Goal: Information Seeking & Learning: Learn about a topic

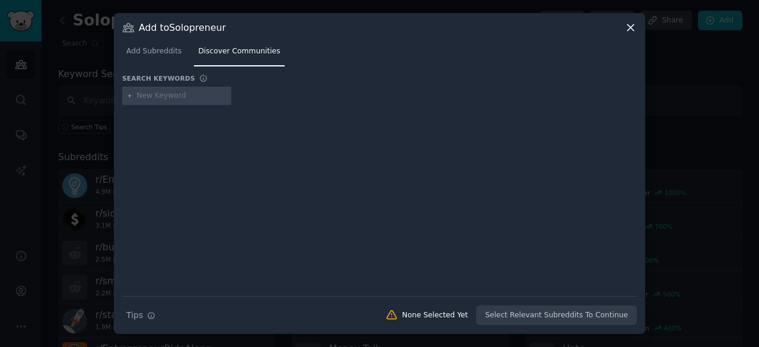
click at [635, 27] on icon at bounding box center [630, 27] width 12 height 12
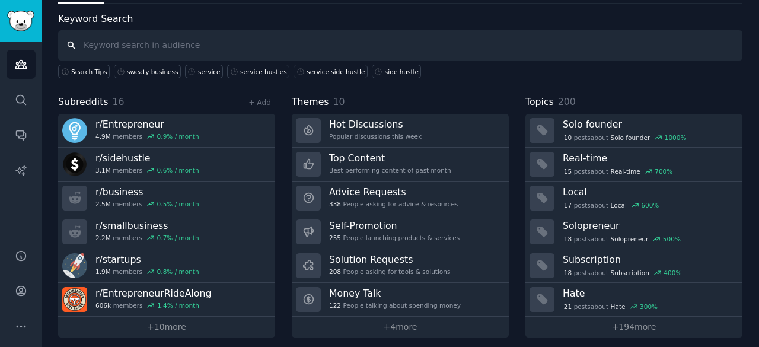
scroll to position [59, 0]
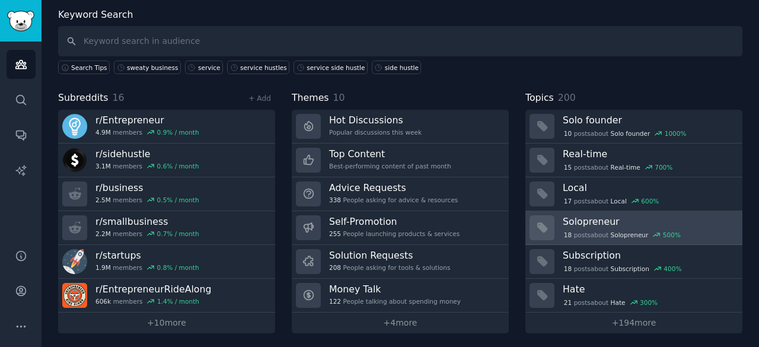
click at [603, 229] on div "18 post s about Solopreneur 500 %" at bounding box center [622, 234] width 119 height 11
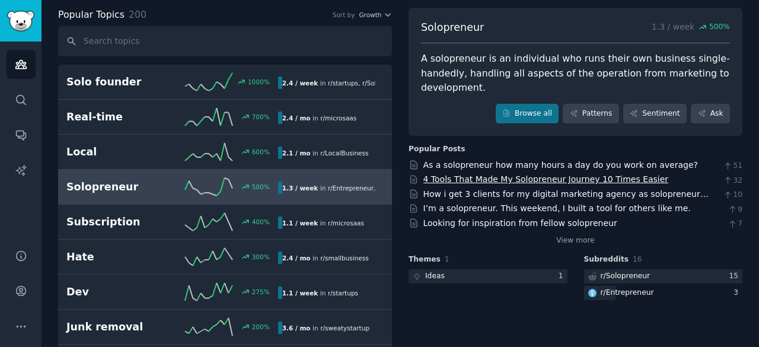
click at [568, 182] on link "4 Tools That Made My Solopreneur Journey 10 Times Easier" at bounding box center [545, 178] width 245 height 9
click at [579, 241] on link "View more" at bounding box center [575, 240] width 39 height 11
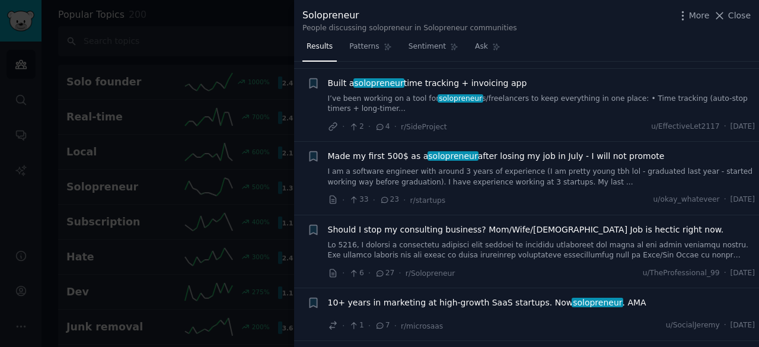
scroll to position [571, 0]
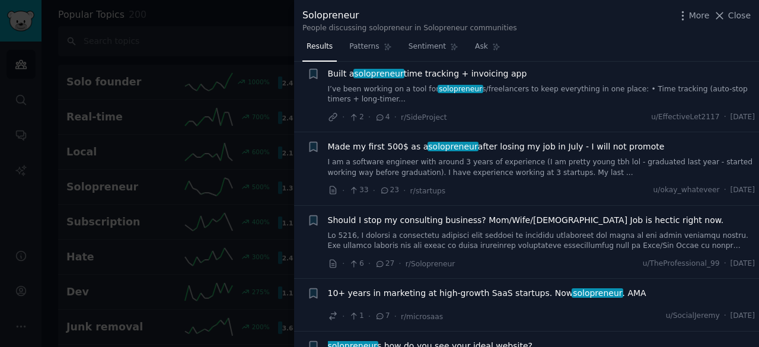
click at [190, 24] on div at bounding box center [379, 173] width 759 height 347
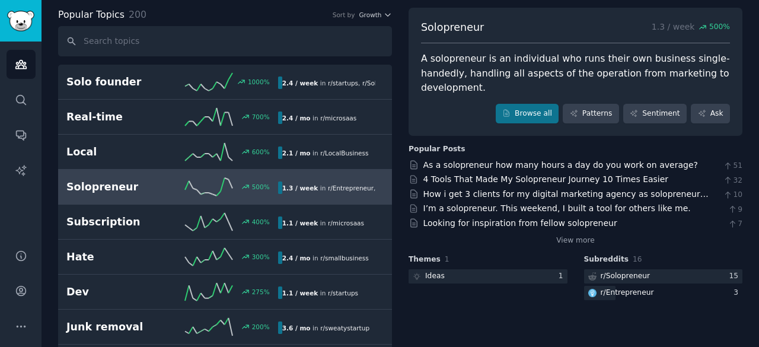
drag, startPoint x: 755, startPoint y: 10, endPoint x: 755, endPoint y: 22, distance: 11.9
